Goal: Transaction & Acquisition: Download file/media

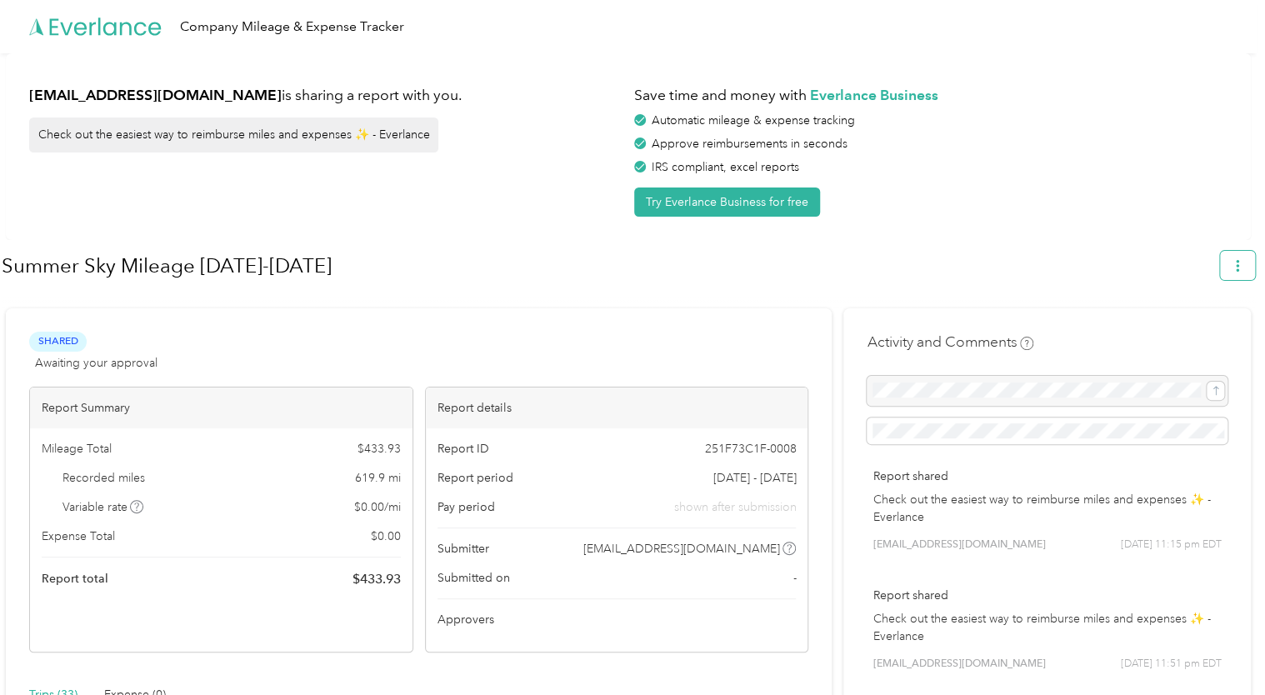
click at [1229, 269] on button "button" at bounding box center [1237, 265] width 35 height 29
click at [1200, 335] on span "Download" at bounding box center [1198, 344] width 55 height 18
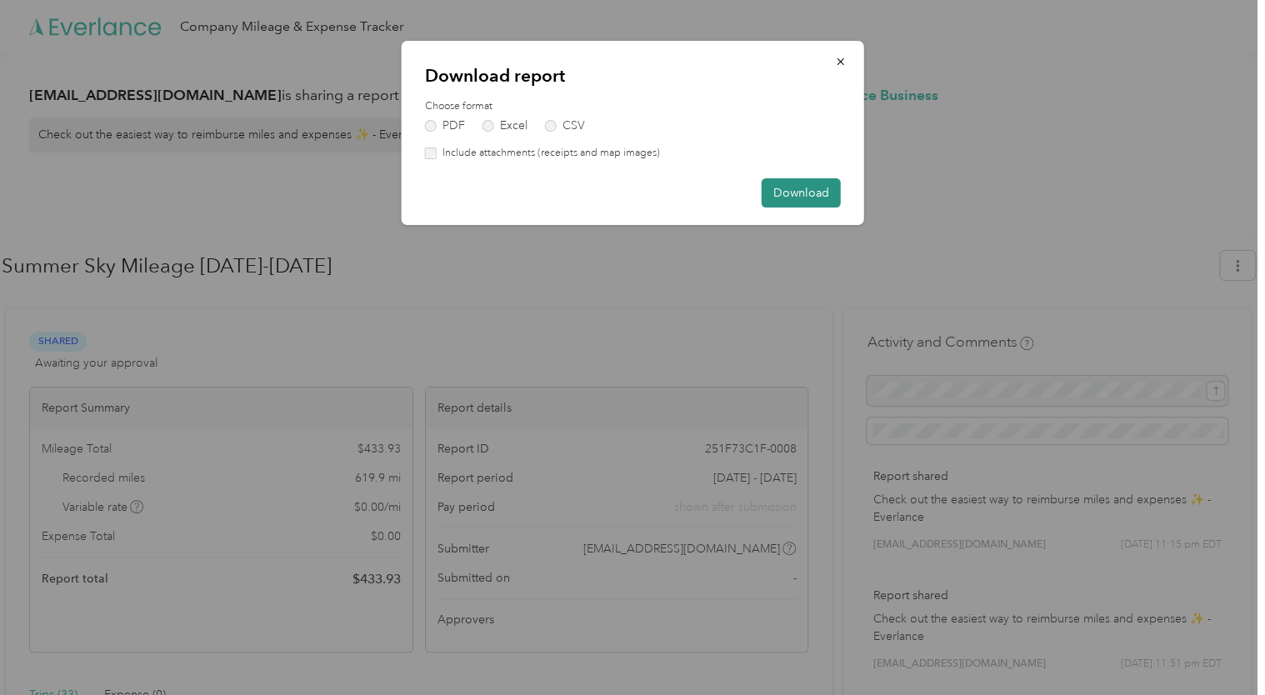
click at [809, 193] on button "Download" at bounding box center [801, 192] width 79 height 29
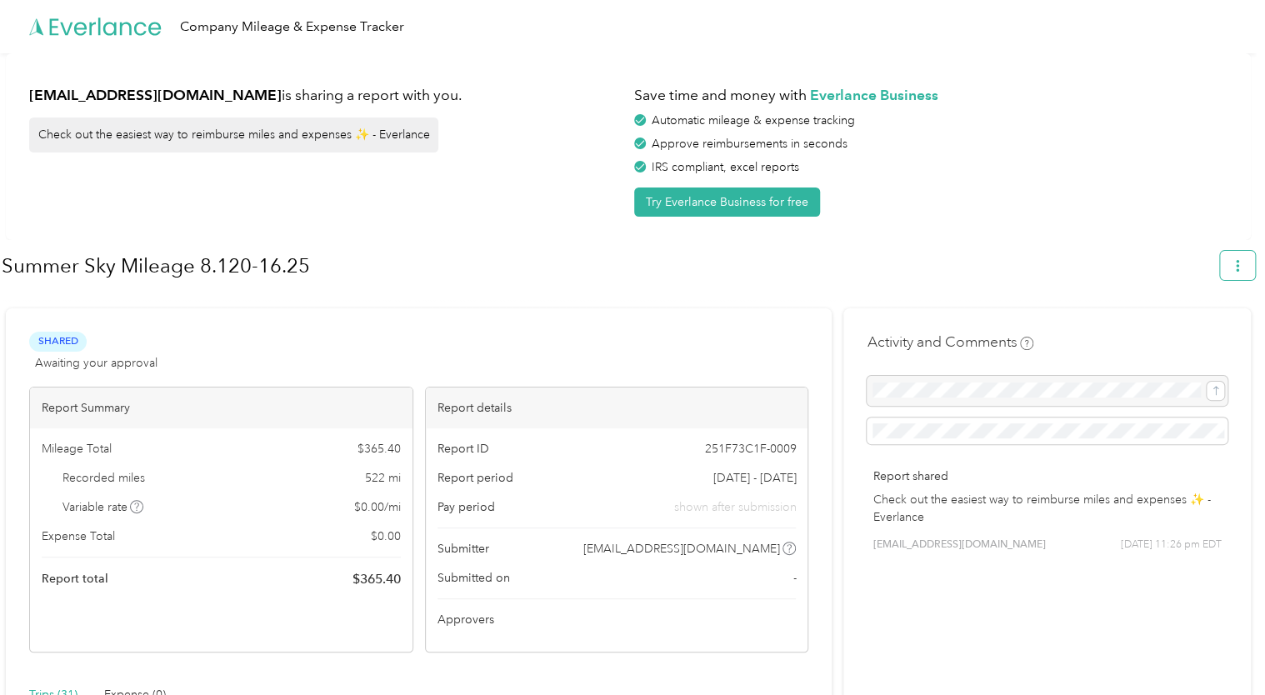
click at [1251, 267] on button "button" at bounding box center [1237, 265] width 35 height 29
click at [1225, 335] on span "Download" at bounding box center [1198, 344] width 55 height 18
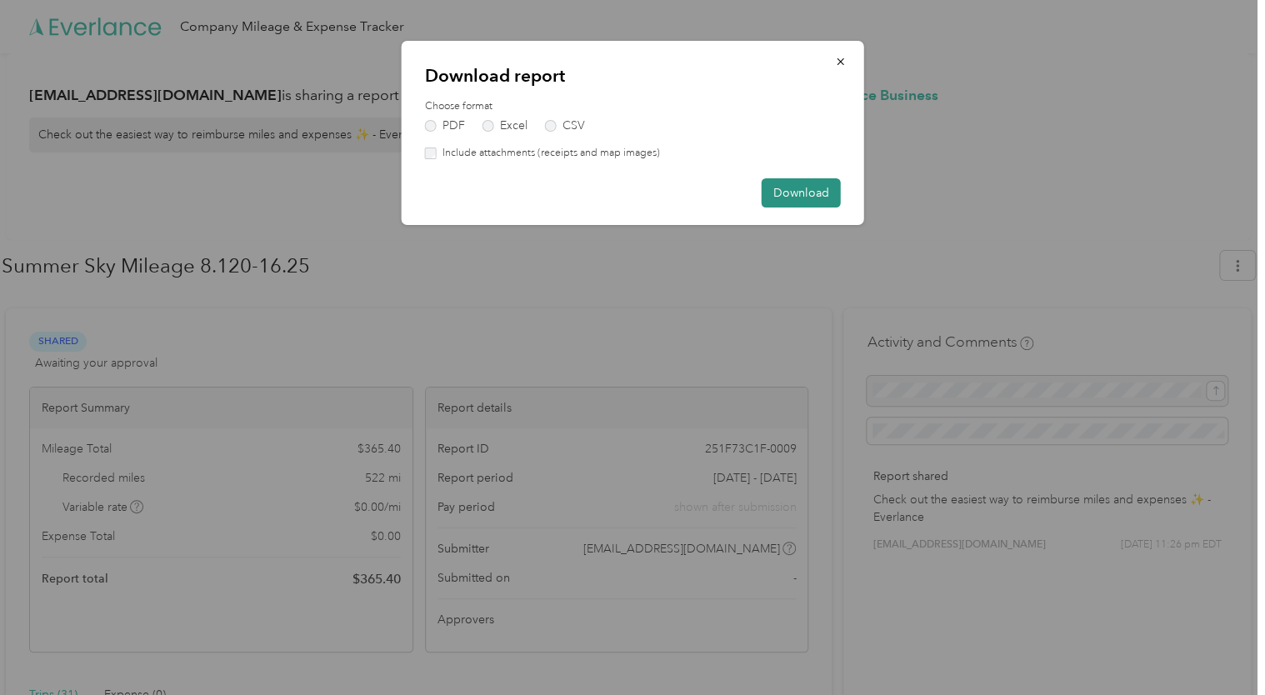
click at [814, 200] on button "Download" at bounding box center [801, 192] width 79 height 29
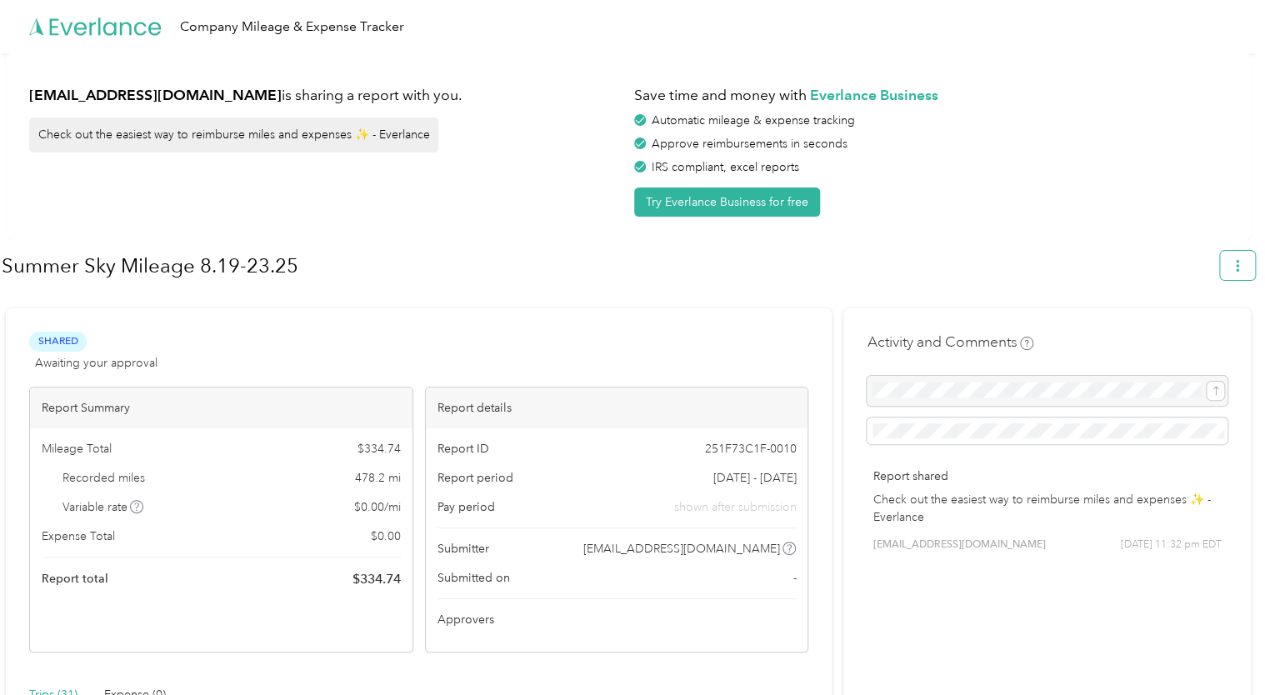
click at [1245, 274] on button "button" at bounding box center [1237, 265] width 35 height 29
click at [1214, 335] on span "Download" at bounding box center [1198, 344] width 55 height 18
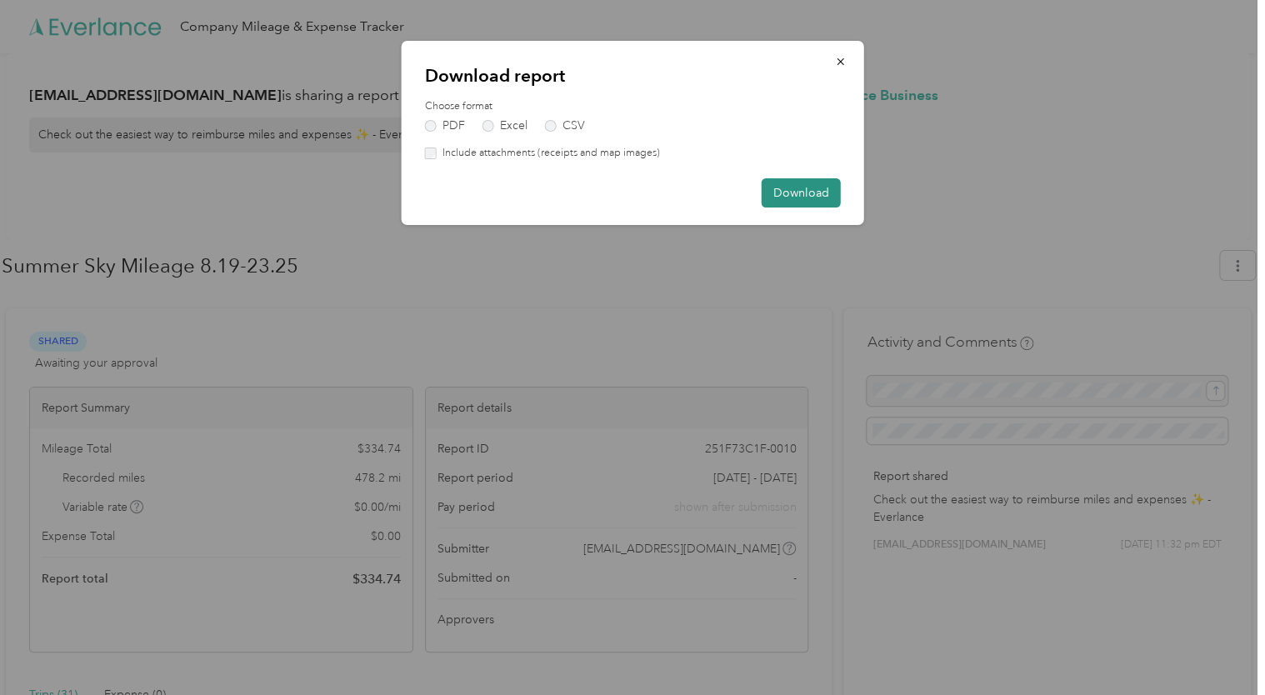
click at [800, 191] on button "Download" at bounding box center [801, 192] width 79 height 29
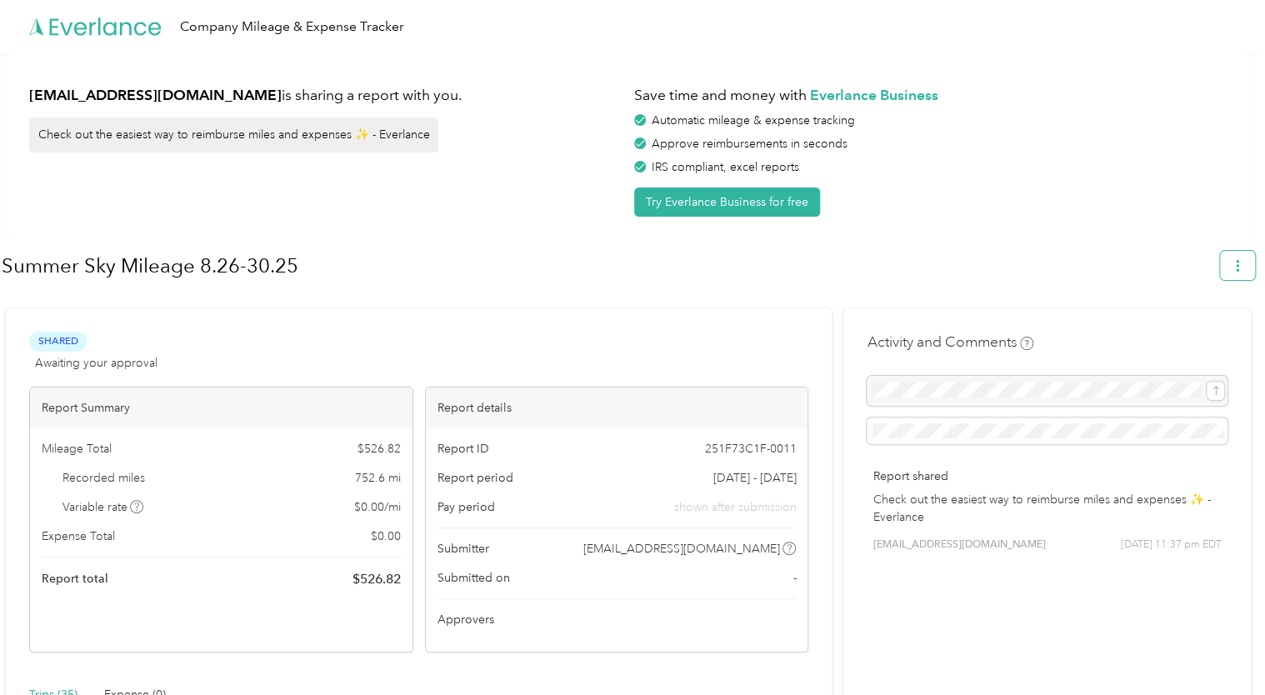
click at [1244, 265] on icon "button" at bounding box center [1238, 266] width 12 height 12
click at [1218, 335] on span "Download" at bounding box center [1198, 344] width 55 height 18
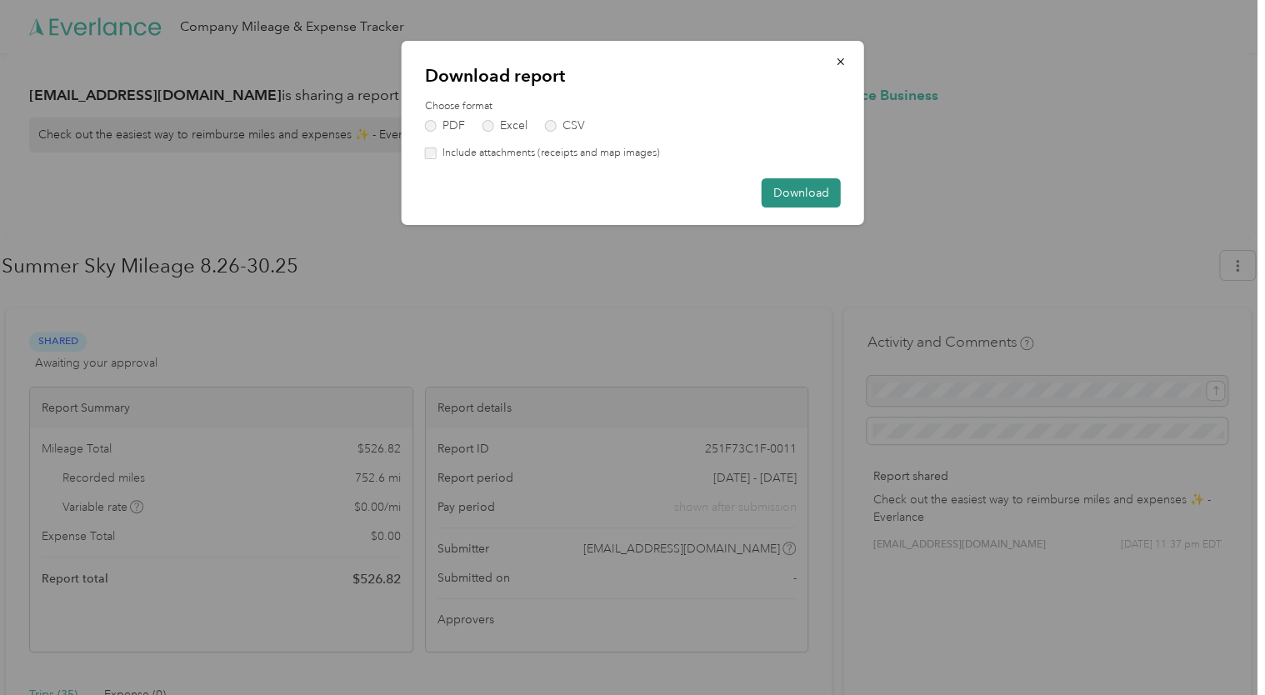
click at [796, 183] on button "Download" at bounding box center [801, 192] width 79 height 29
click at [796, 183] on button "Download" at bounding box center [792, 192] width 97 height 29
